Goal: Task Accomplishment & Management: Complete application form

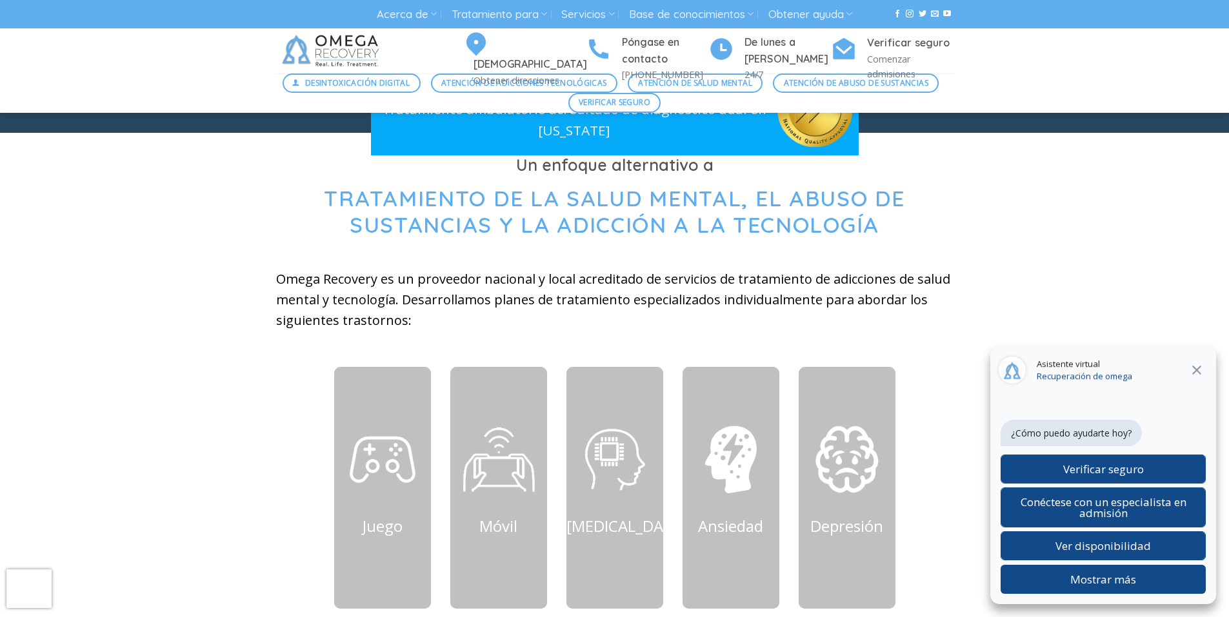
scroll to position [387, 0]
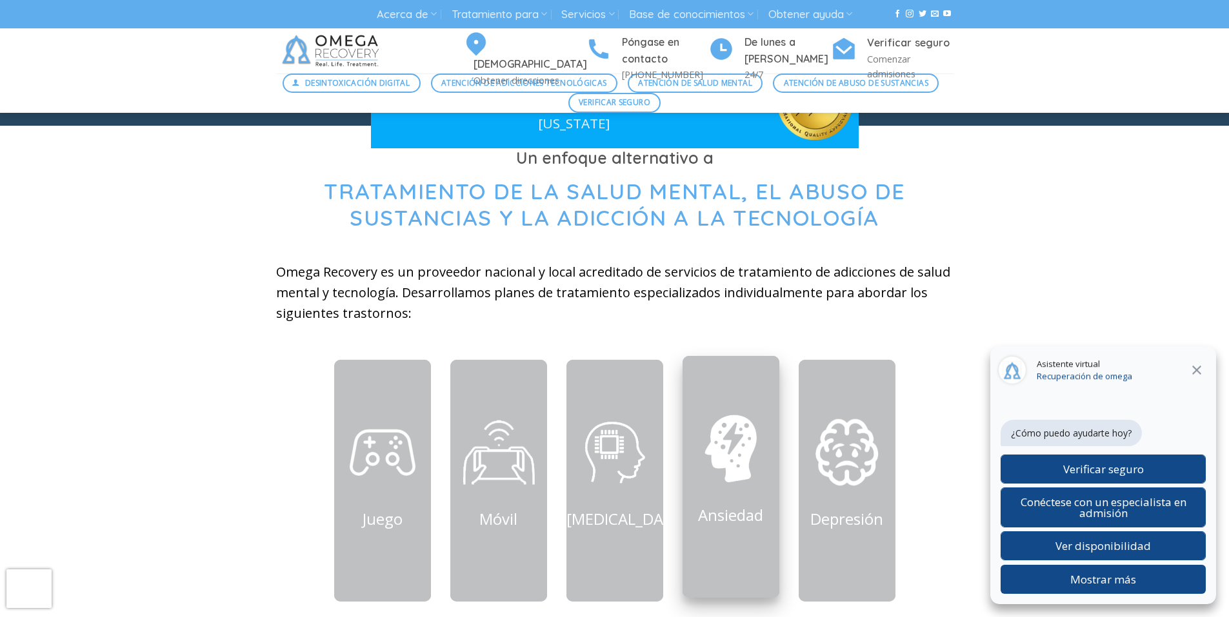
click at [729, 519] on link "Ansiedad" at bounding box center [730, 515] width 65 height 21
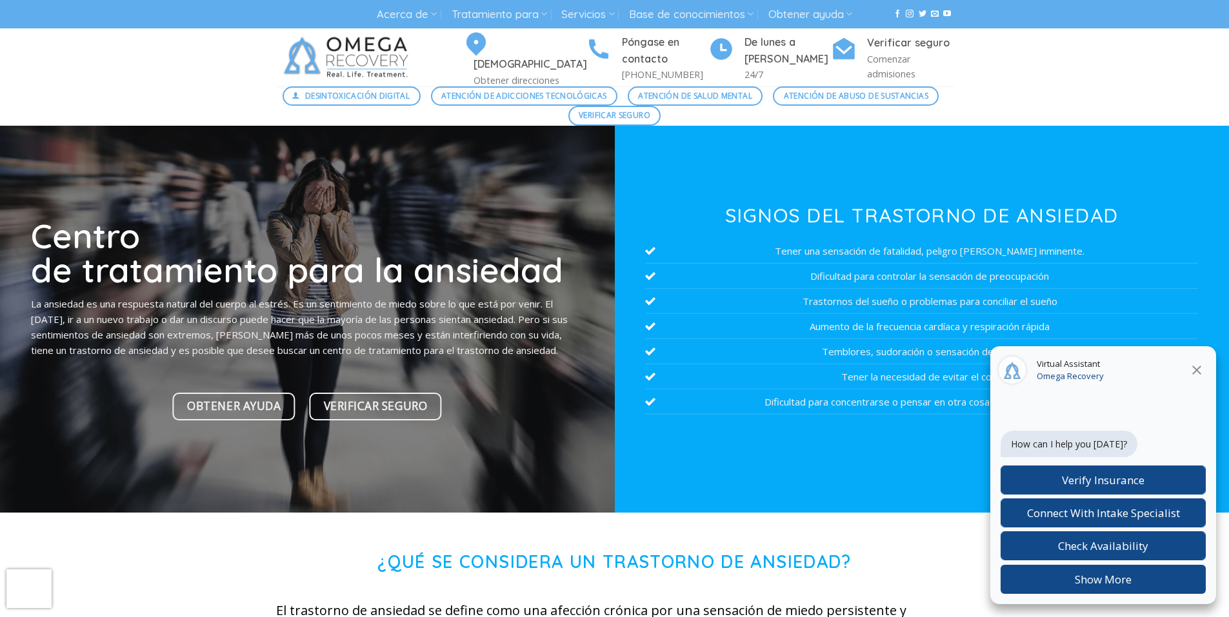
click at [1198, 370] on icon at bounding box center [1196, 370] width 15 height 15
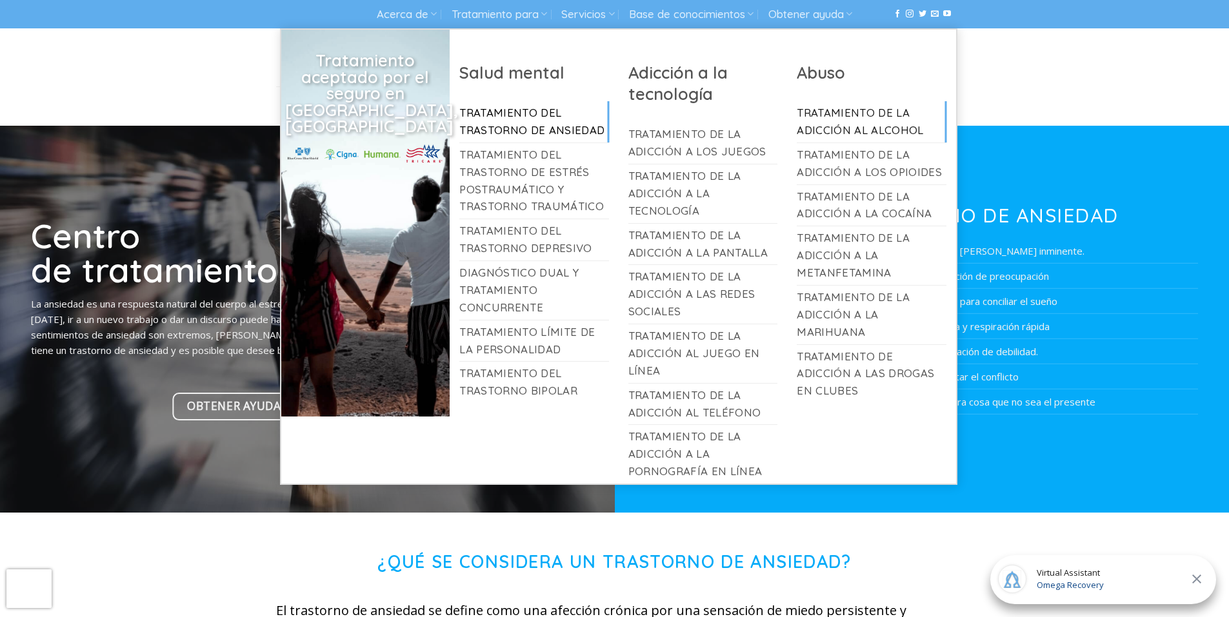
click at [848, 123] on link "Tratamiento de la adicción al alcohol" at bounding box center [872, 121] width 150 height 41
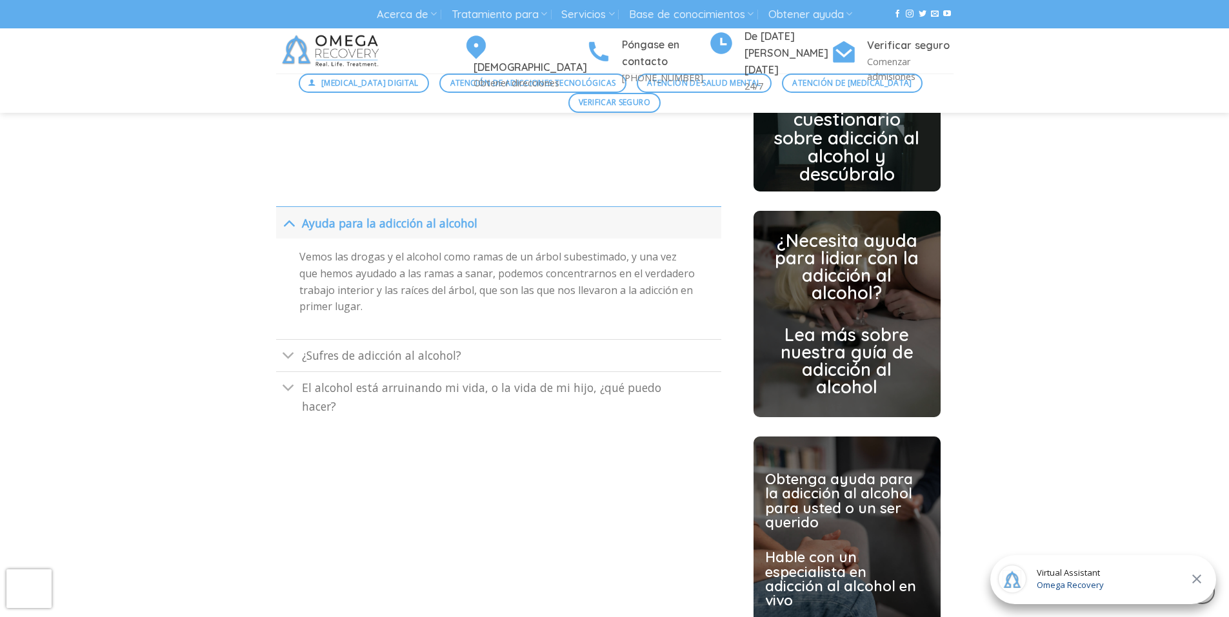
scroll to position [3097, 0]
click at [373, 362] on span "¿Sufres de adicción al alcohol?" at bounding box center [381, 354] width 159 height 15
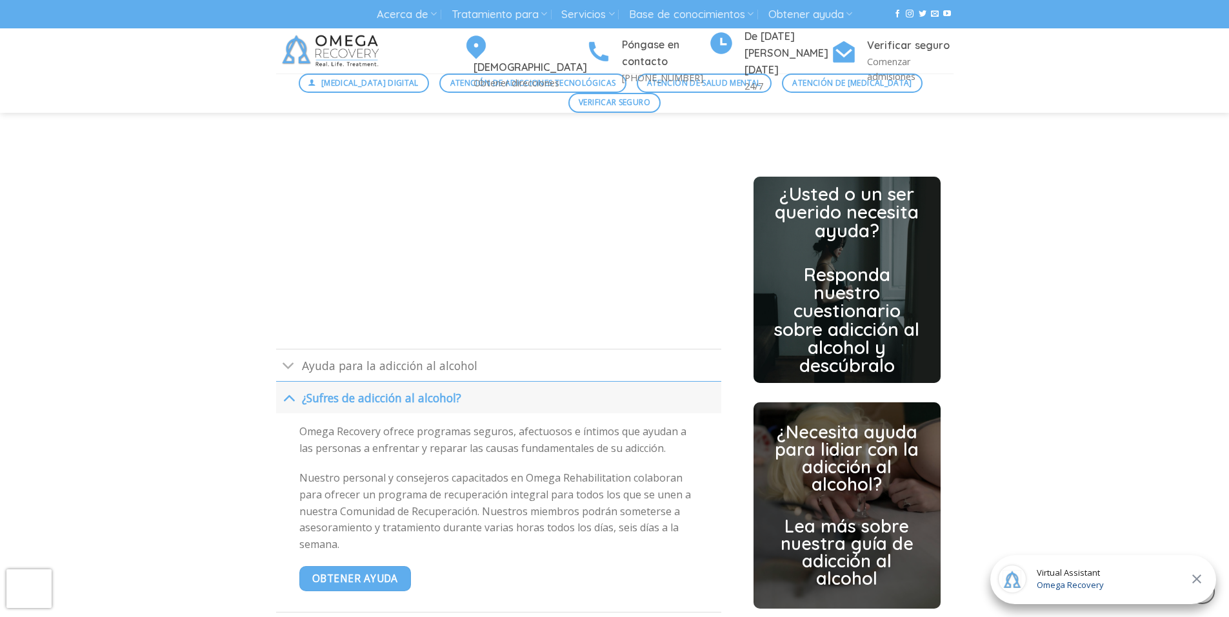
scroll to position [2903, 0]
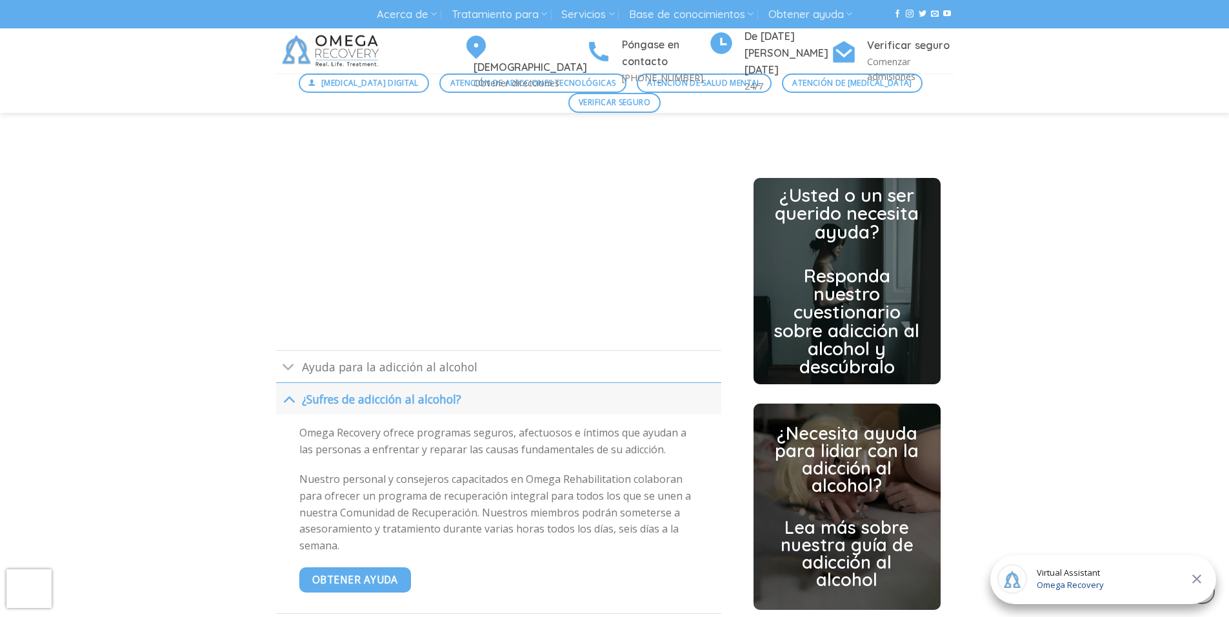
click at [867, 263] on link "¿Usted o un ser querido necesita ayuda? Responda nuestro cuestionario sobre adi…" at bounding box center [847, 281] width 150 height 190
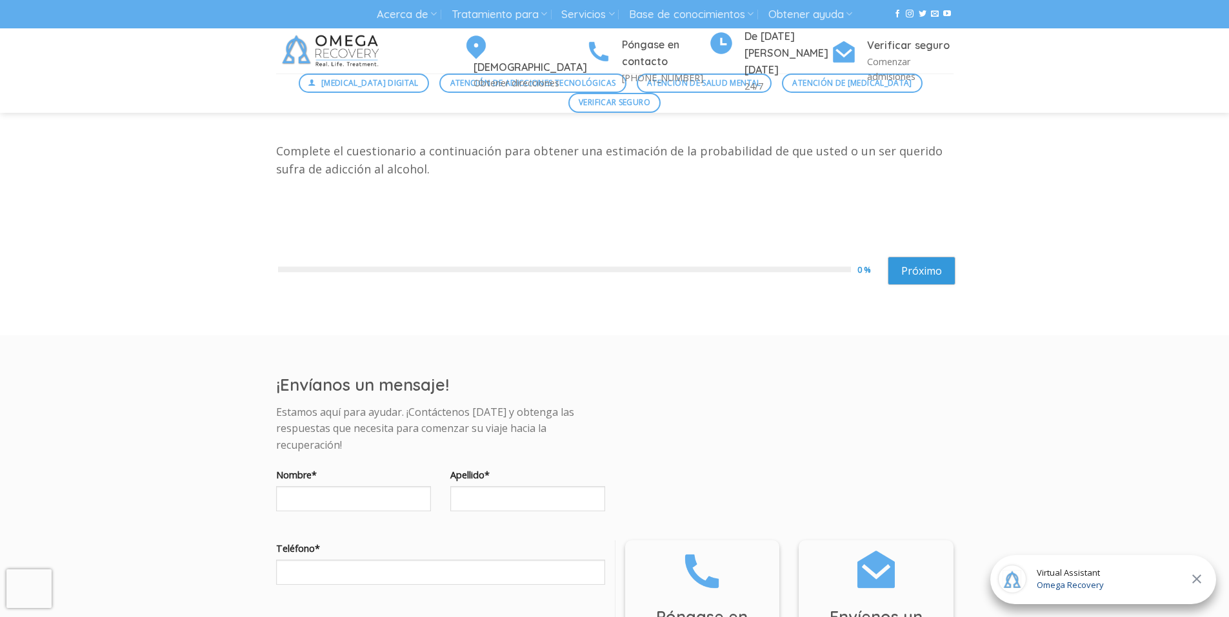
scroll to position [387, 0]
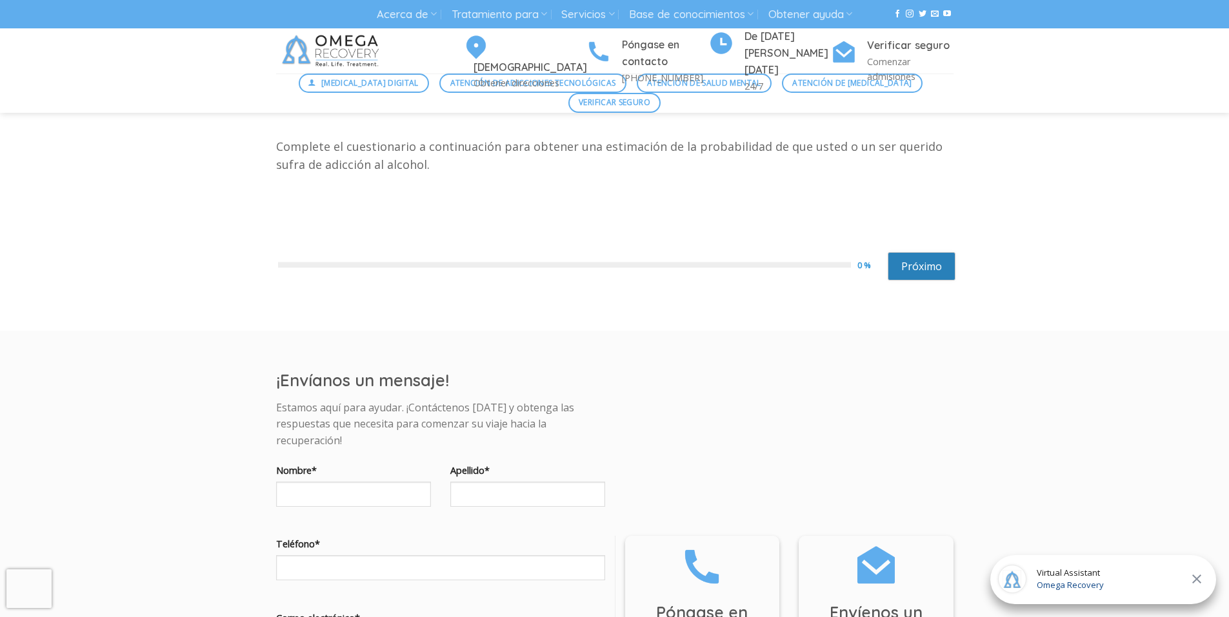
click at [913, 264] on link "Próximo" at bounding box center [922, 266] width 68 height 28
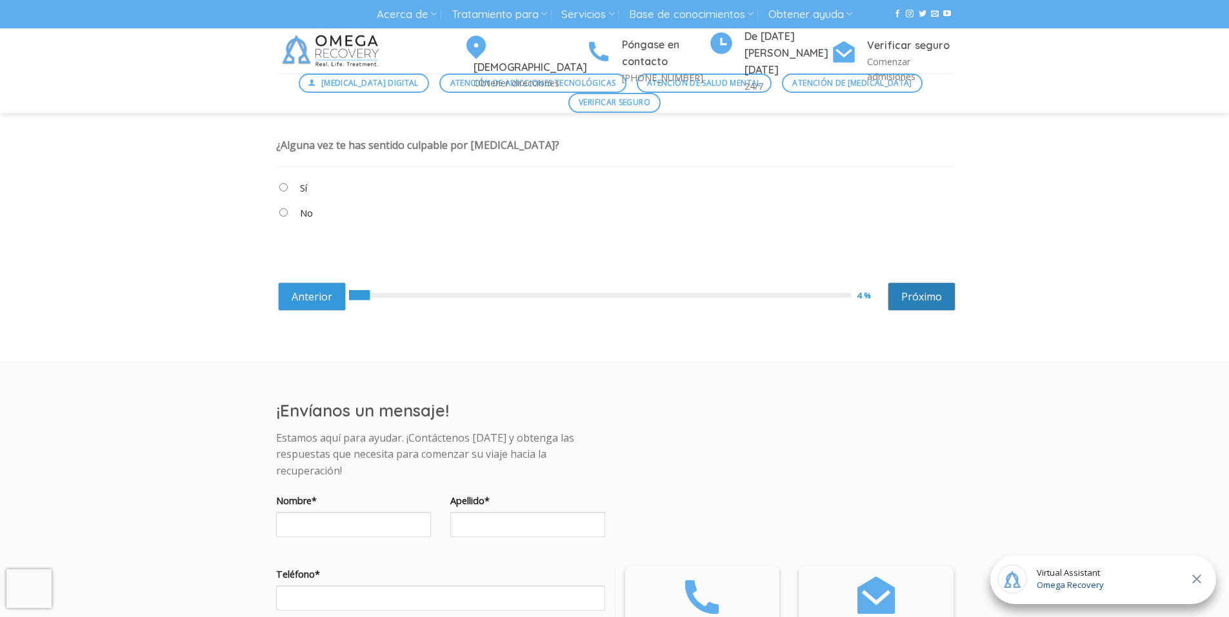
click at [936, 288] on link "Próximo" at bounding box center [922, 297] width 68 height 28
click at [290, 214] on "No" at bounding box center [614, 216] width 677 height 22
click at [929, 300] on link "Próximo" at bounding box center [922, 297] width 68 height 28
click at [286, 217] on "No" at bounding box center [614, 216] width 677 height 22
click at [910, 301] on link "Próximo" at bounding box center [922, 297] width 68 height 28
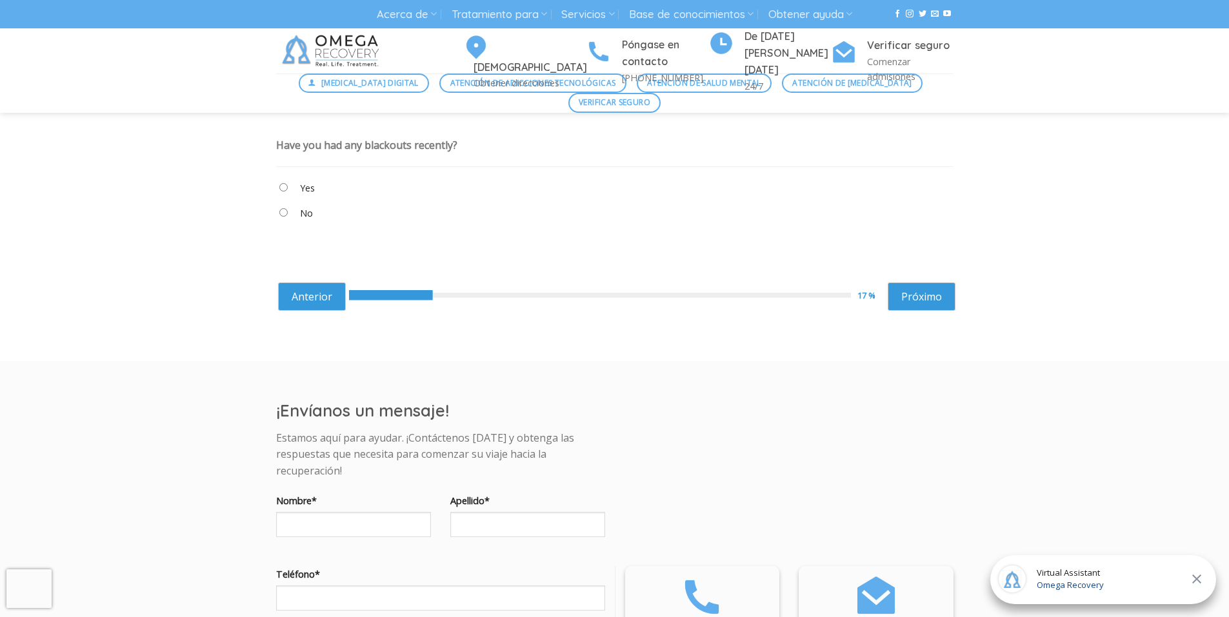
click at [275, 148] on div "Cuestionario de adicción al alcohol Complete el cuestionario a continuación par…" at bounding box center [614, 212] width 697 height 262
drag, startPoint x: 276, startPoint y: 145, endPoint x: 466, endPoint y: 156, distance: 190.0
click at [466, 156] on div "Have you had any blackouts recently? Yes No None" at bounding box center [614, 184] width 677 height 113
copy div "Have you had any blackouts recently?"
click at [387, 201] on "Yes" at bounding box center [614, 191] width 677 height 22
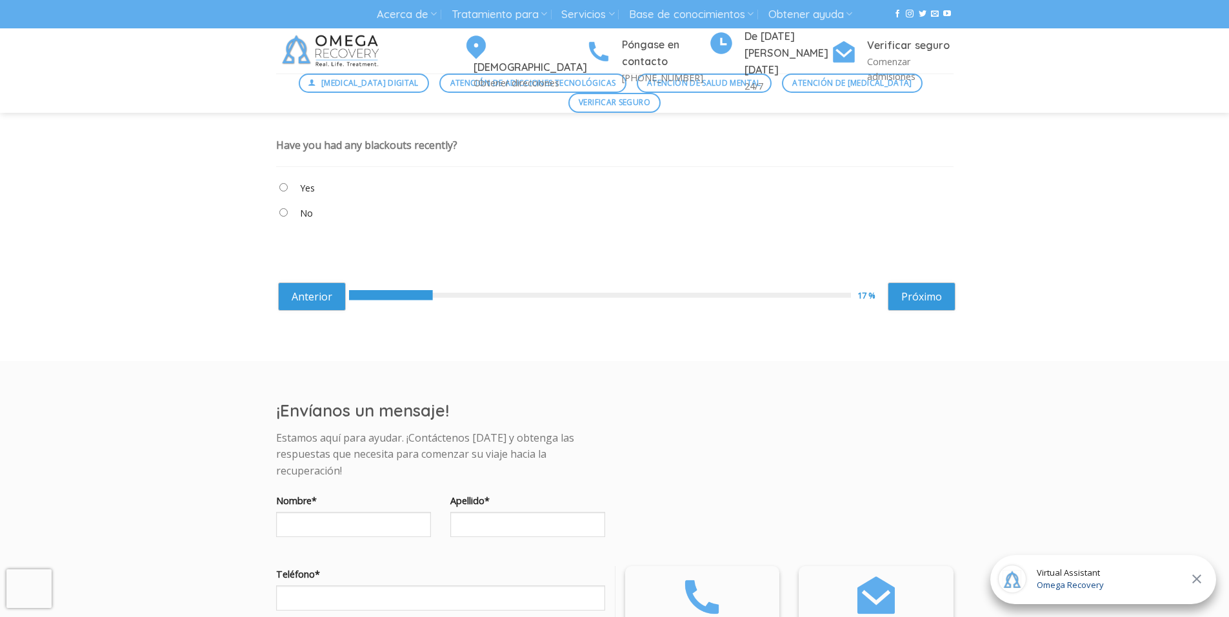
click at [288, 212] on "No" at bounding box center [614, 216] width 677 height 22
click at [898, 292] on link "Próximo" at bounding box center [922, 297] width 68 height 28
drag, startPoint x: 274, startPoint y: 143, endPoint x: 597, endPoint y: 135, distance: 323.3
click at [597, 135] on div "Cuestionario de adicción al alcohol Complete el cuestionario a continuación par…" at bounding box center [614, 212] width 697 height 262
copy div "Are you afraid to go without alcohol during the day?"
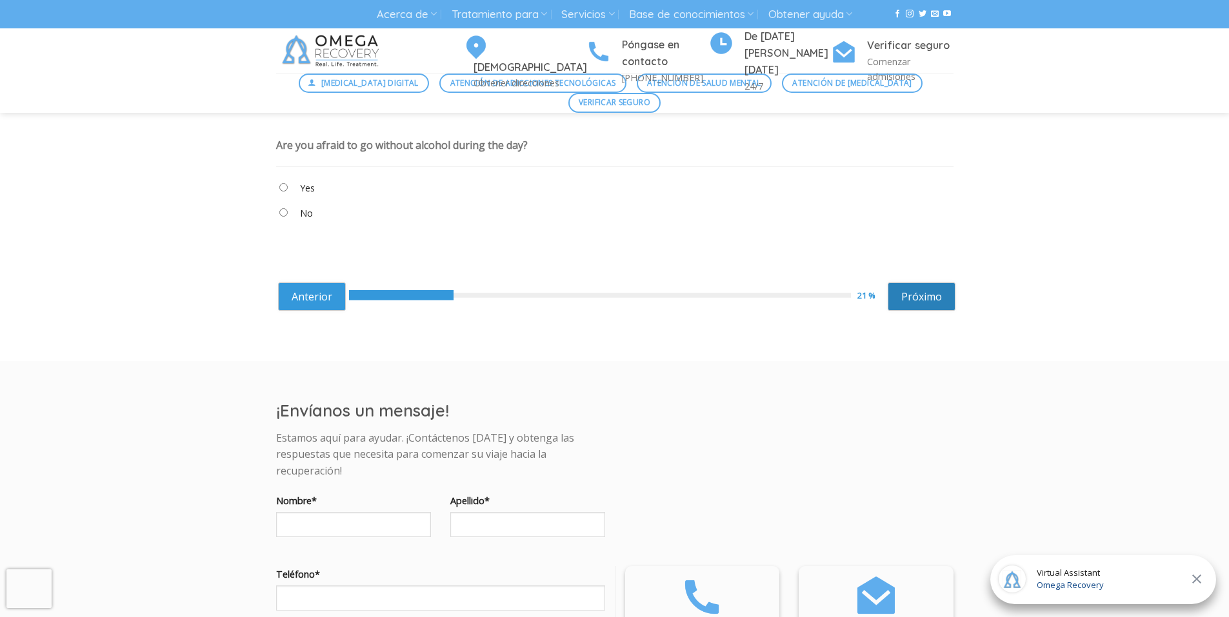
click at [907, 297] on link "Próximo" at bounding box center [922, 297] width 68 height 28
click at [945, 285] on link "Próximo" at bounding box center [922, 297] width 68 height 28
click at [928, 285] on link "Próximo" at bounding box center [922, 297] width 68 height 28
drag, startPoint x: 273, startPoint y: 146, endPoint x: 520, endPoint y: 128, distance: 247.8
click at [520, 128] on div "Cuestionario de adicción al alcohol Complete el cuestionario a continuación par…" at bounding box center [614, 212] width 697 height 262
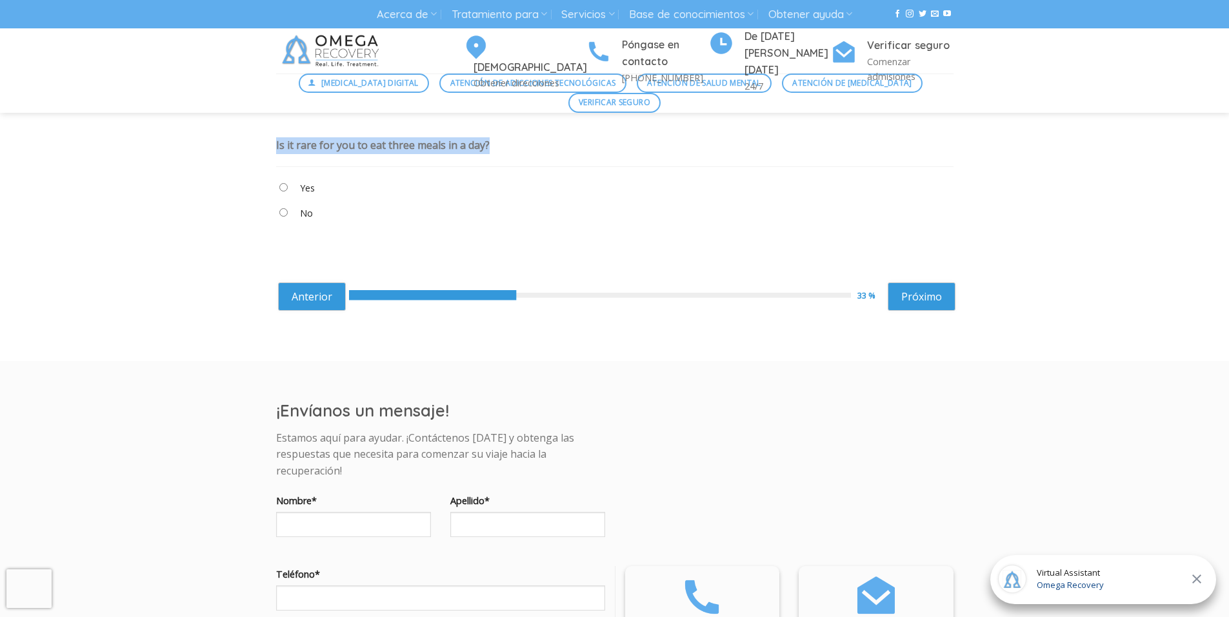
copy div "Is it rare for you to eat three meals in a day?"
click at [916, 293] on link "Próximo" at bounding box center [922, 297] width 68 height 28
drag, startPoint x: 277, startPoint y: 146, endPoint x: 610, endPoint y: 157, distance: 333.1
click at [610, 157] on div "Do you feel socially inept whenever there's no alcohol at a party? Yes No None" at bounding box center [614, 184] width 677 height 113
copy div "Do you feel socially inept whenever there's no alcohol at a party?"
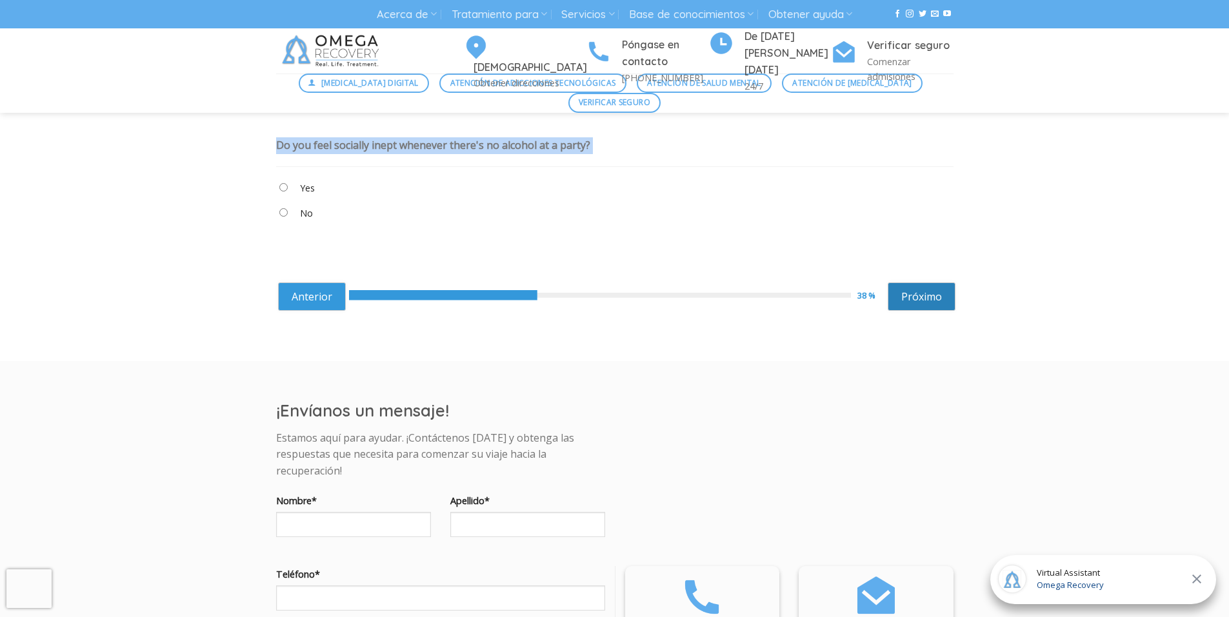
click at [908, 295] on link "Próximo" at bounding box center [922, 297] width 68 height 28
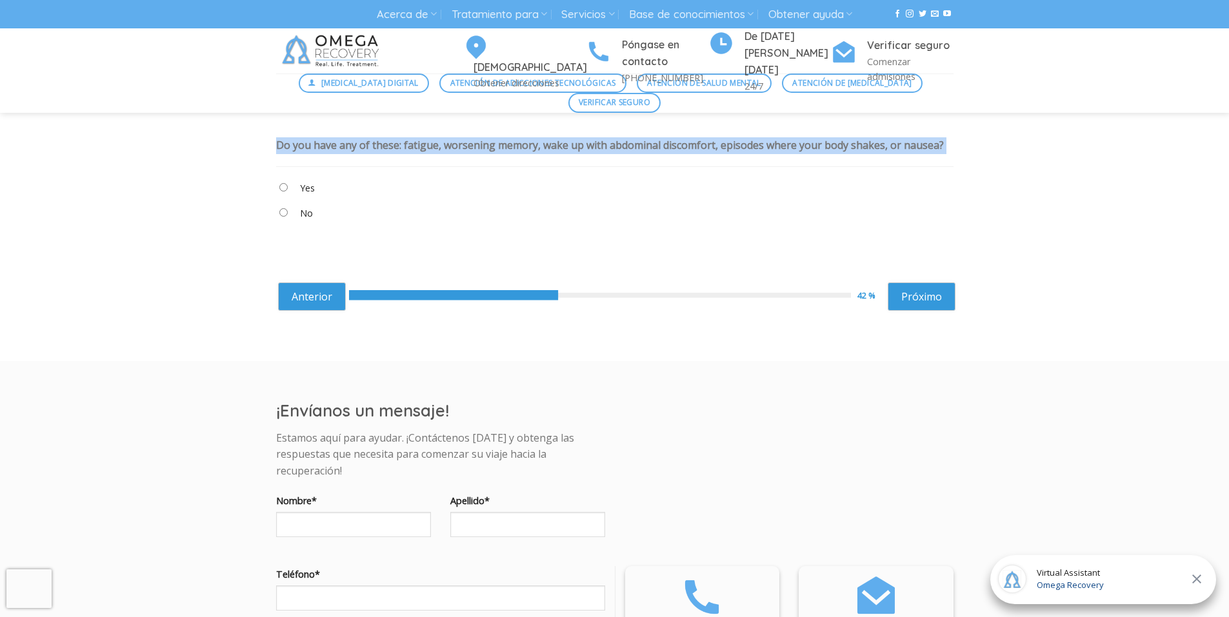
drag, startPoint x: 275, startPoint y: 146, endPoint x: 996, endPoint y: 159, distance: 720.8
click at [996, 159] on div "Cuestionario de adicción al alcohol Complete el cuestionario a continuación par…" at bounding box center [614, 212] width 1229 height 262
copy div "Do you have any of these: fatigue, worsening memory, wake up with abdominal dis…"
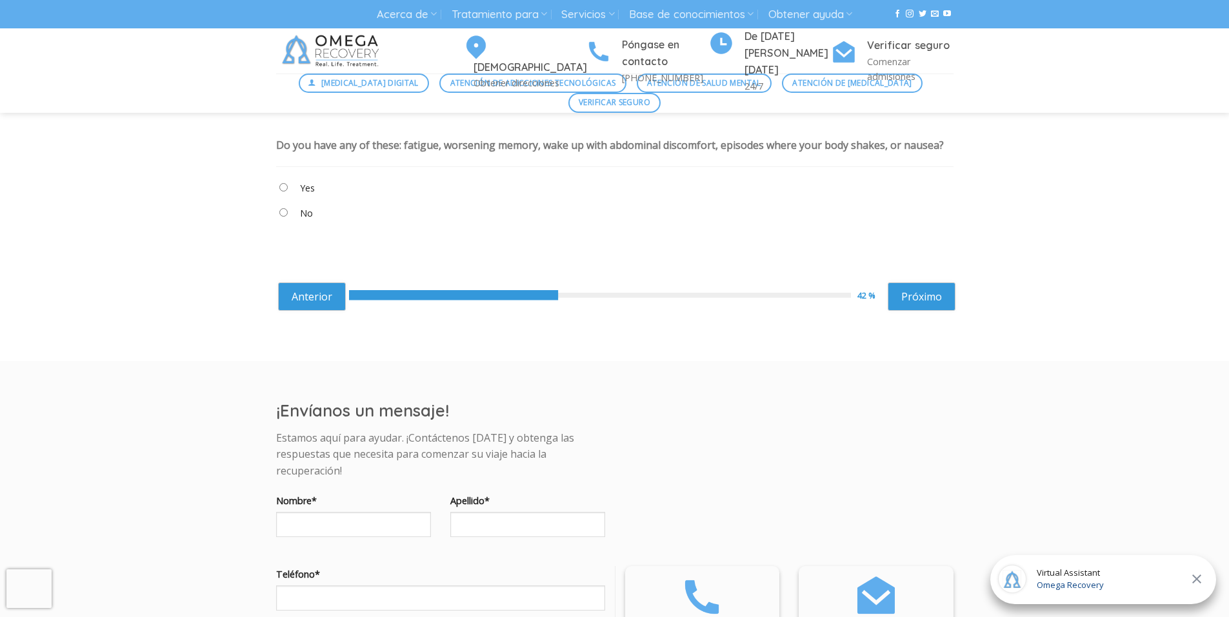
click at [292, 185] on "Yes" at bounding box center [614, 191] width 677 height 22
click at [901, 295] on link "Próximo" at bounding box center [922, 297] width 68 height 28
drag, startPoint x: 275, startPoint y: 143, endPoint x: 868, endPoint y: 173, distance: 593.7
click at [868, 173] on div "Cuestionario de adicción al alcohol Complete el cuestionario a continuación par…" at bounding box center [614, 212] width 697 height 262
copy div "When you try to drink less, do you find that you get to the point where you fee…"
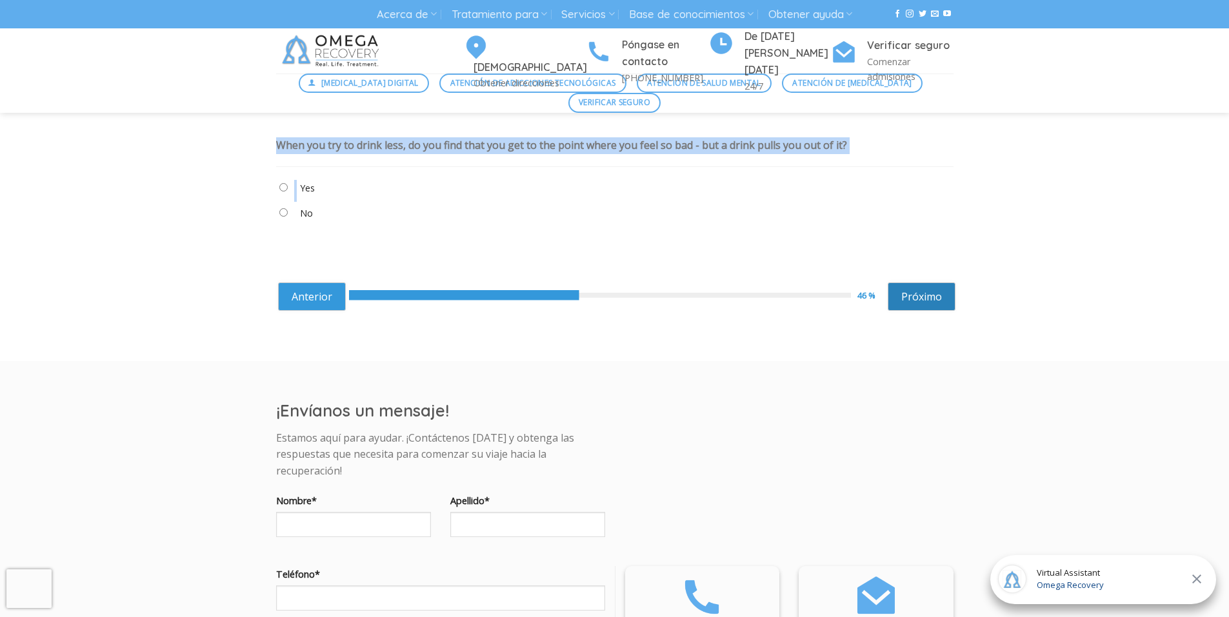
click at [908, 292] on link "Próximo" at bounding box center [922, 297] width 68 height 28
drag, startPoint x: 274, startPoint y: 146, endPoint x: 538, endPoint y: 160, distance: 264.2
click at [538, 160] on div "Cuestionario de adicción al alcohol Complete el cuestionario a continuación par…" at bounding box center [614, 212] width 697 height 262
copy div "Are there days where you stay drunk for more than 24 hours?"
click at [916, 296] on link "Próximo" at bounding box center [922, 297] width 68 height 28
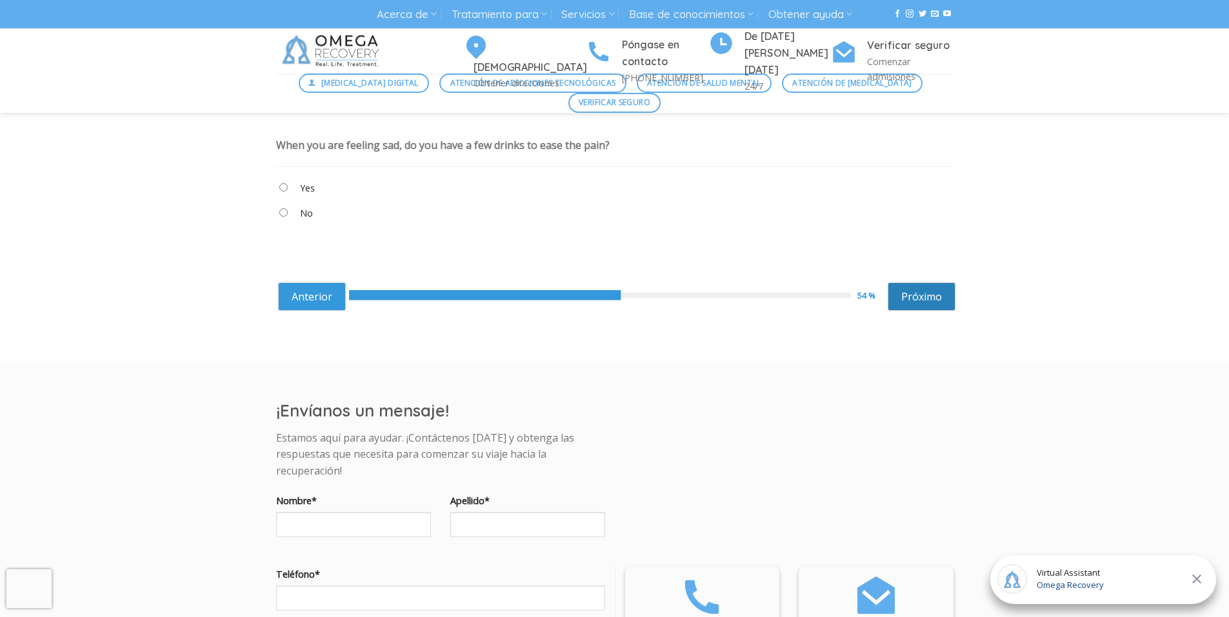
click at [934, 295] on link "Próximo" at bounding box center [922, 297] width 68 height 28
drag, startPoint x: 275, startPoint y: 147, endPoint x: 446, endPoint y: 151, distance: 170.4
click at [446, 151] on div "Have you ever had a DUI or DWI? Yes No None" at bounding box center [614, 184] width 677 height 113
copy div "Have you ever had a DUI or DWI?"
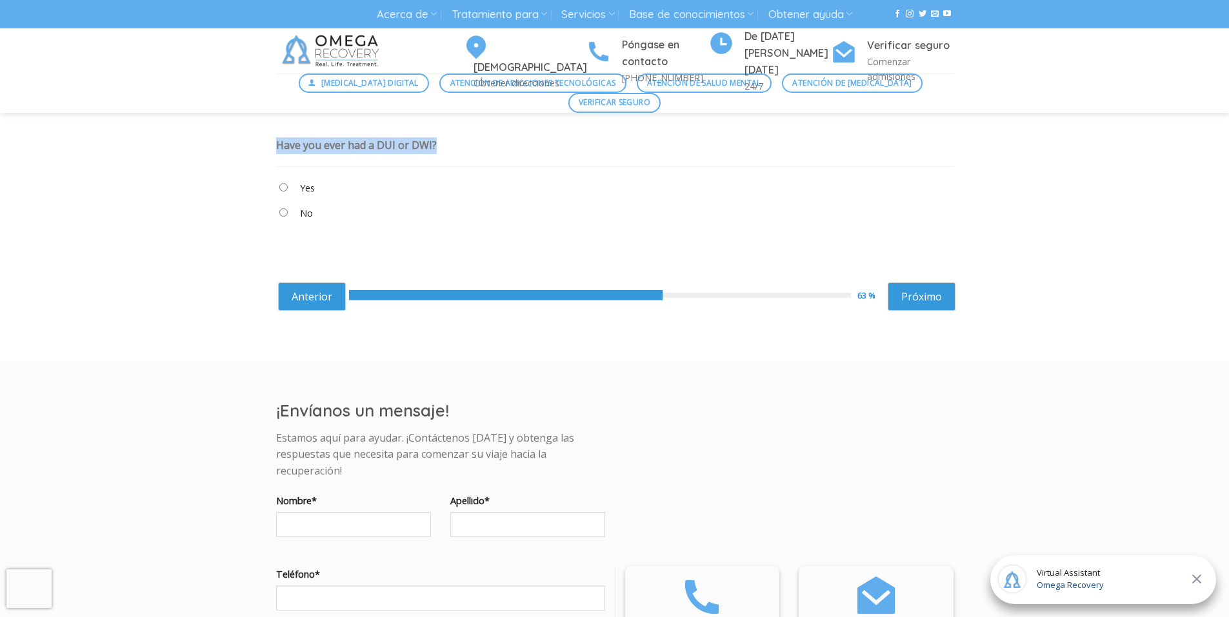
click at [288, 214] on "No" at bounding box center [614, 216] width 677 height 22
click at [931, 294] on link "Próximo" at bounding box center [922, 297] width 68 height 28
drag, startPoint x: 274, startPoint y: 142, endPoint x: 570, endPoint y: 141, distance: 295.5
click at [570, 141] on div "Cuestionario de adicción al alcohol Complete el cuestionario a continuación par…" at bounding box center [614, 212] width 697 height 262
copy div "Do you ever have an alcoholic drink in the morning?"
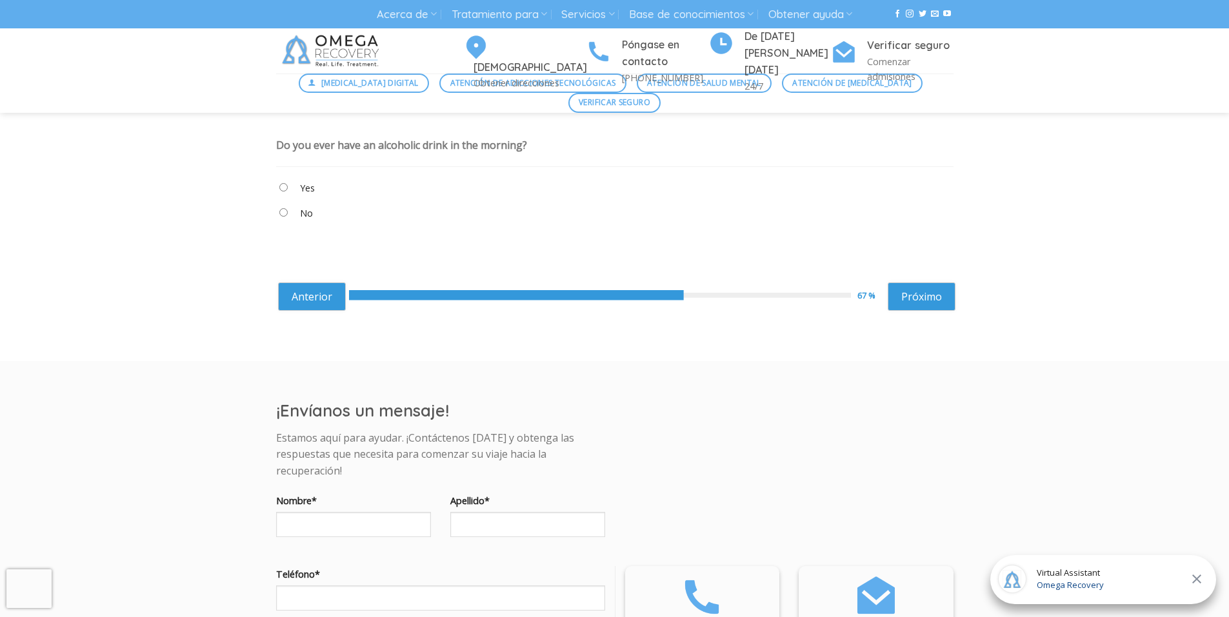
click at [280, 180] on "Yes" at bounding box center [614, 191] width 677 height 22
click at [285, 182] on "Yes" at bounding box center [614, 191] width 677 height 22
click at [945, 300] on link "Próximo" at bounding box center [922, 297] width 68 height 28
click at [928, 292] on link "Próximo" at bounding box center [922, 297] width 68 height 28
click at [906, 294] on link "Próximo" at bounding box center [922, 297] width 68 height 28
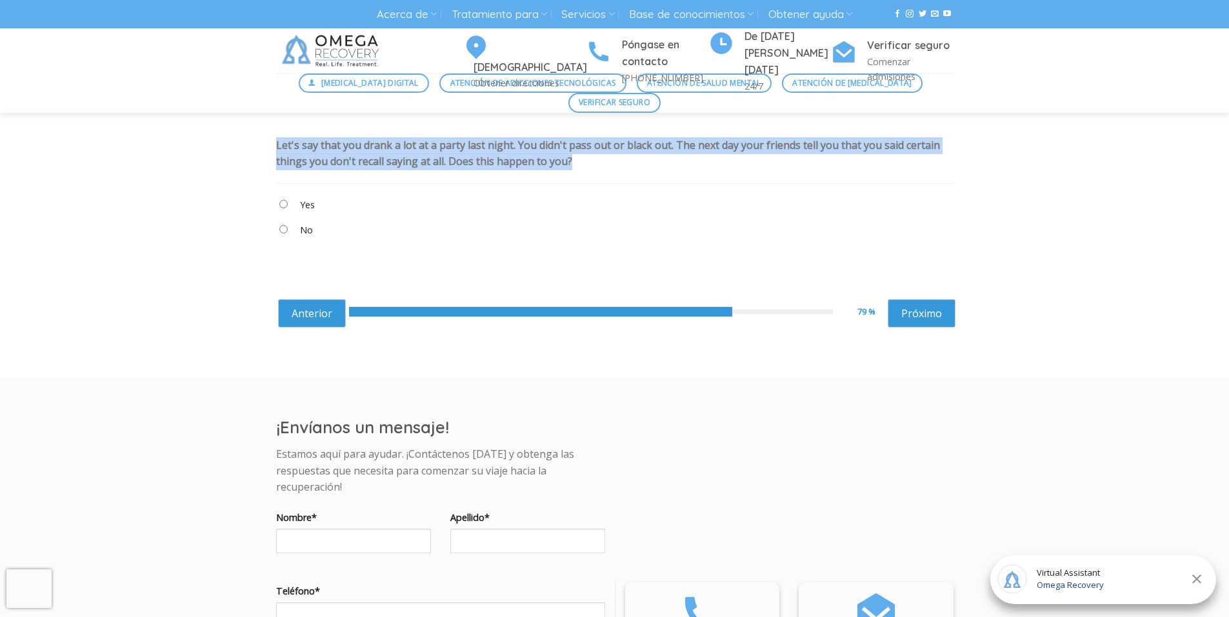
drag, startPoint x: 274, startPoint y: 146, endPoint x: 588, endPoint y: 163, distance: 314.6
click at [588, 163] on div "Cuestionario de adicción al alcohol Complete el cuestionario a continuación par…" at bounding box center [614, 220] width 697 height 279
copy div "Let's say that you drank a lot at a party last night. You didn't pass out or bl…"
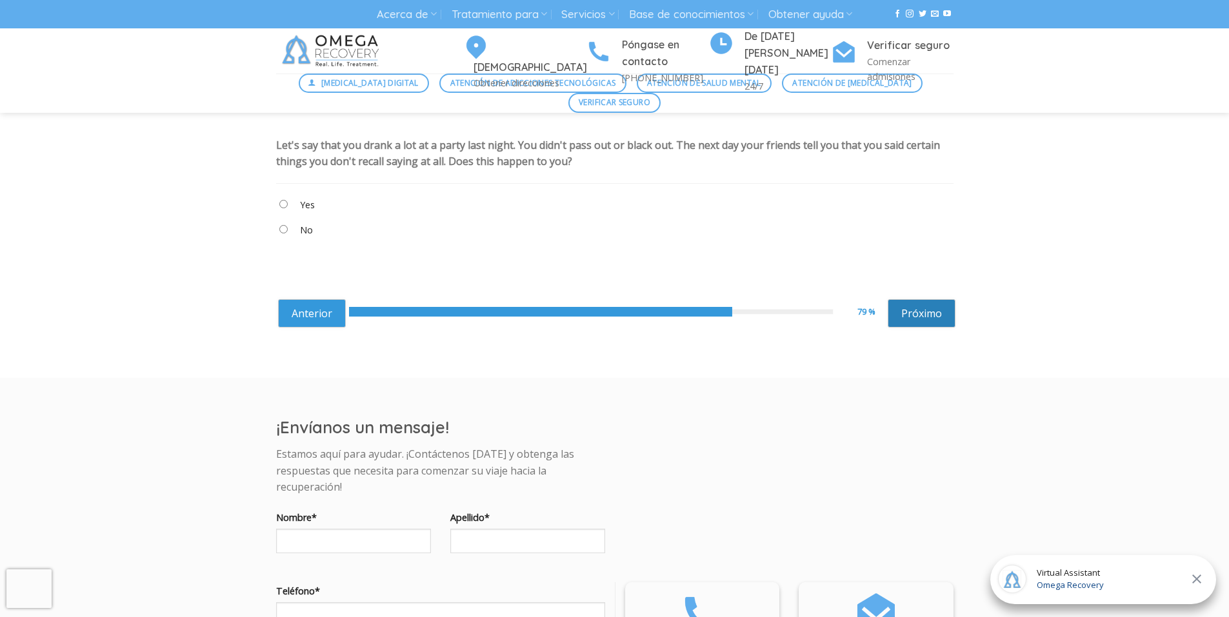
click at [917, 310] on link "Próximo" at bounding box center [922, 313] width 68 height 28
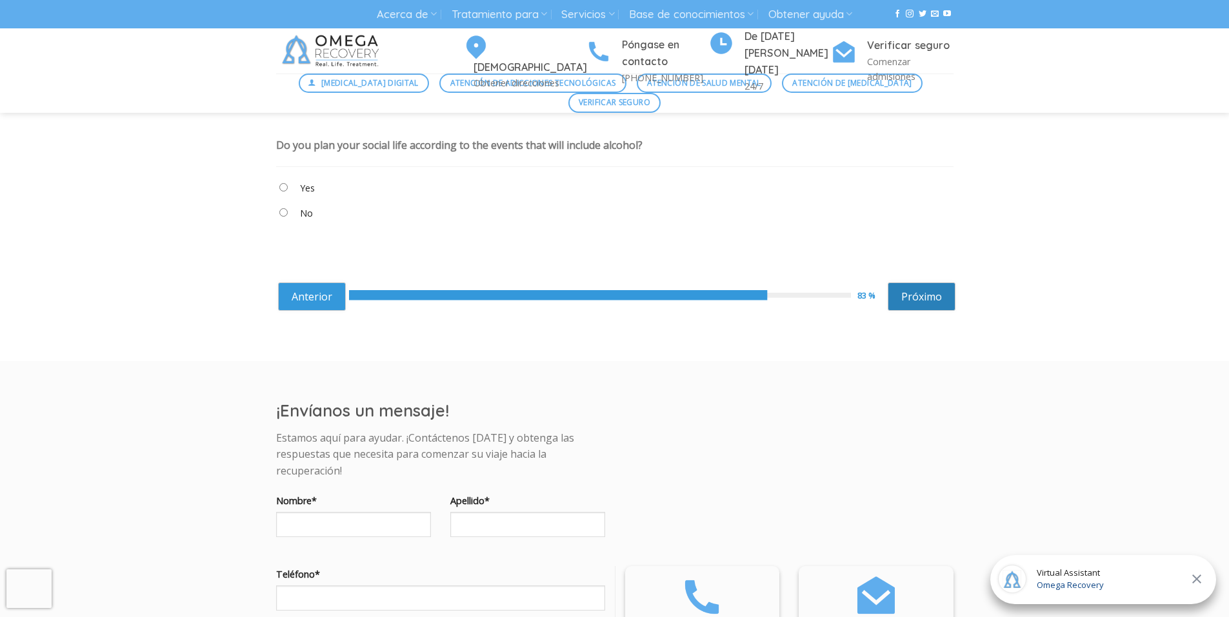
click at [904, 297] on link "Próximo" at bounding box center [922, 297] width 68 height 28
drag, startPoint x: 273, startPoint y: 146, endPoint x: 466, endPoint y: 152, distance: 193.6
click at [466, 152] on div "Cuestionario de adicción al alcohol Complete el cuestionario a continuación par…" at bounding box center [614, 212] width 697 height 262
click at [292, 186] on "Yes" at bounding box center [614, 191] width 677 height 22
click at [903, 286] on link "Próximo" at bounding box center [922, 297] width 68 height 28
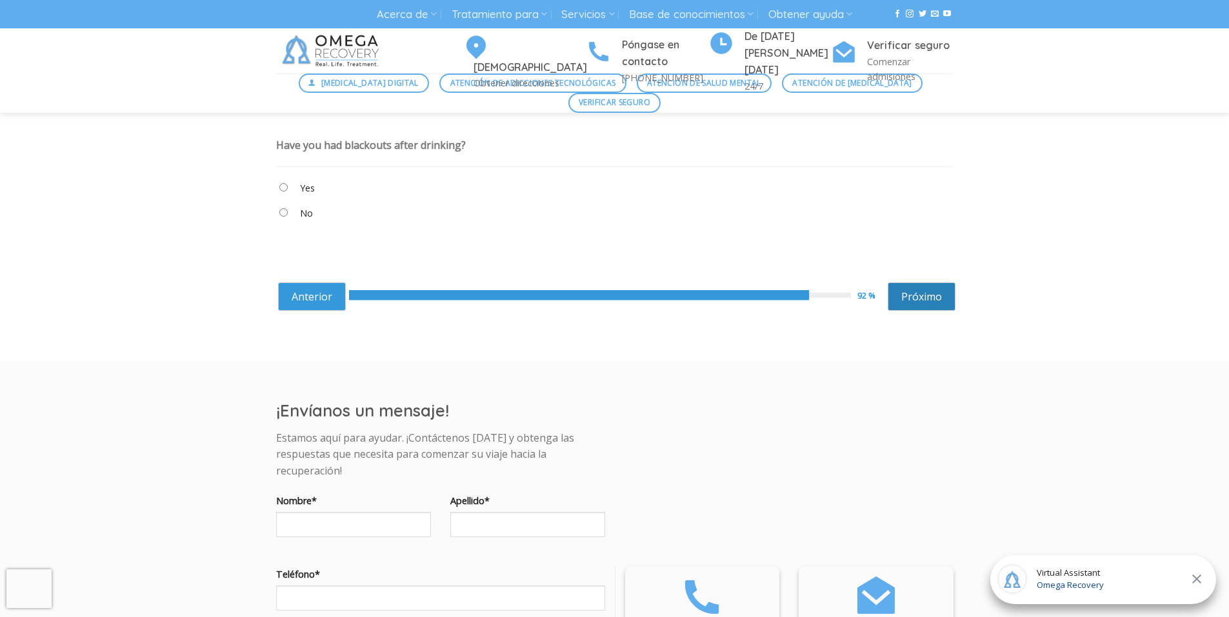
click at [932, 294] on link "Próximo" at bounding box center [922, 297] width 68 height 28
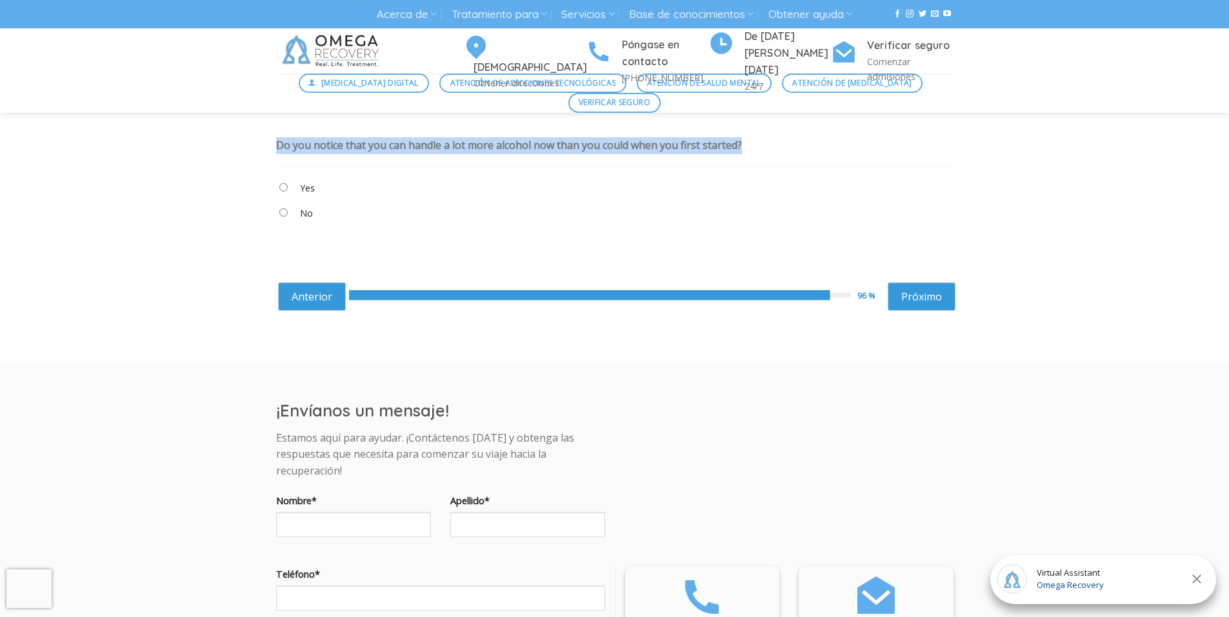
drag, startPoint x: 272, startPoint y: 141, endPoint x: 883, endPoint y: 135, distance: 611.0
click at [883, 135] on div "Cuestionario de adicción al alcohol Complete el cuestionario a continuación par…" at bounding box center [614, 212] width 697 height 262
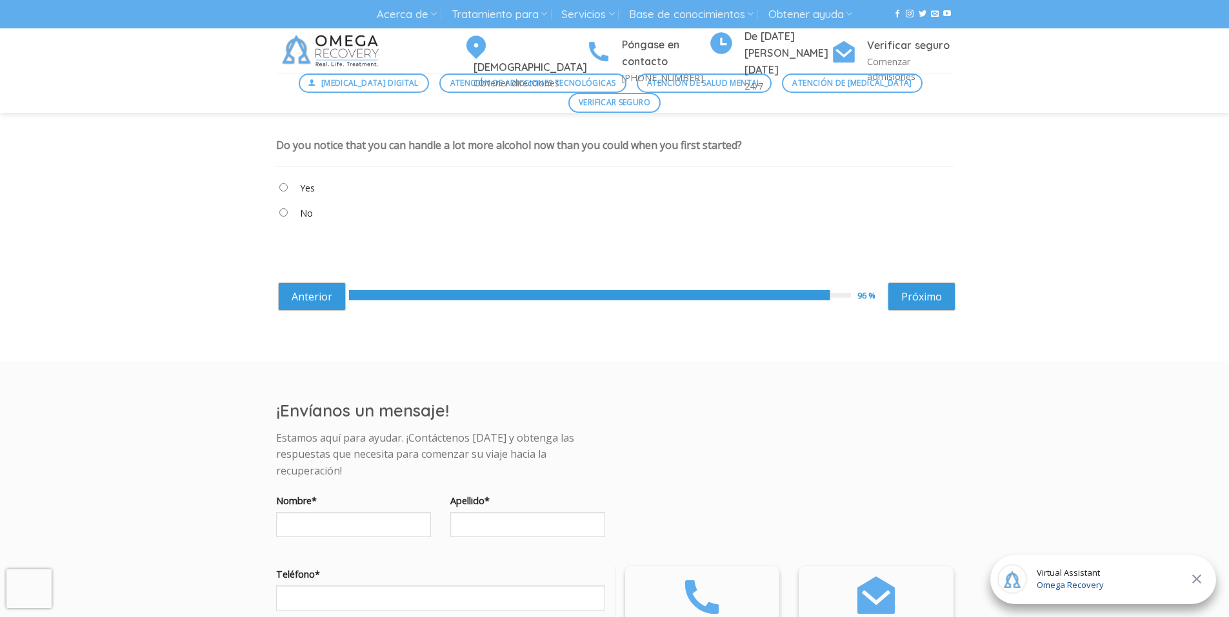
click at [300, 183] on label "Yes" at bounding box center [307, 188] width 15 height 14
click at [913, 297] on link "Próximo" at bounding box center [922, 297] width 68 height 28
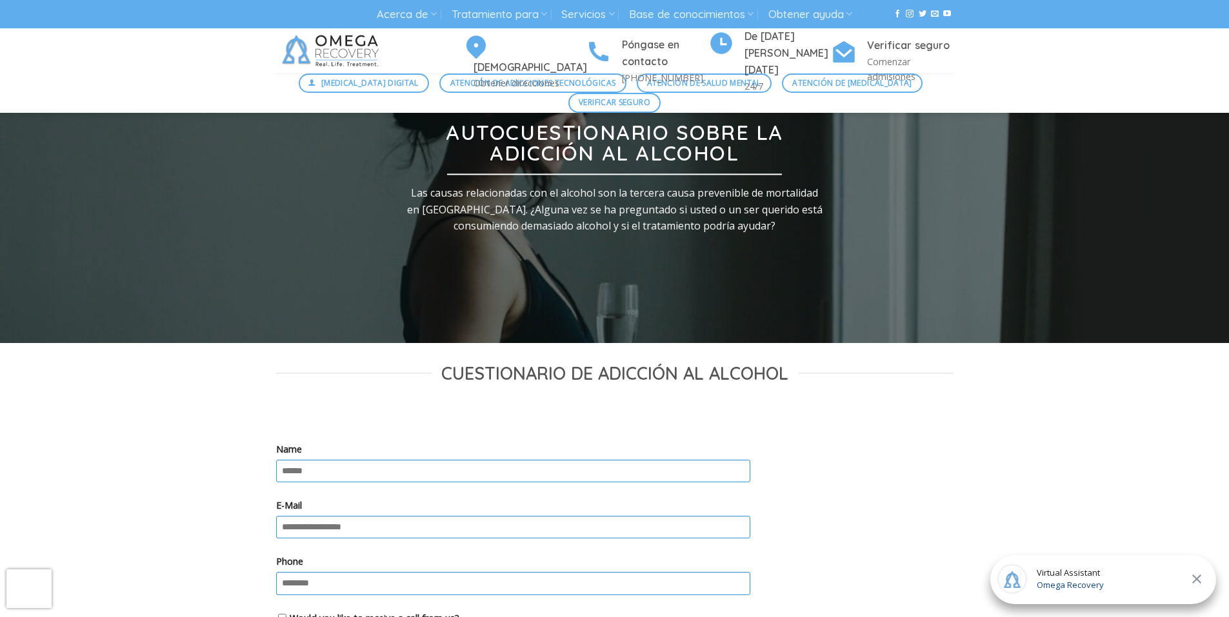
scroll to position [0, 0]
